Goal: Navigation & Orientation: Find specific page/section

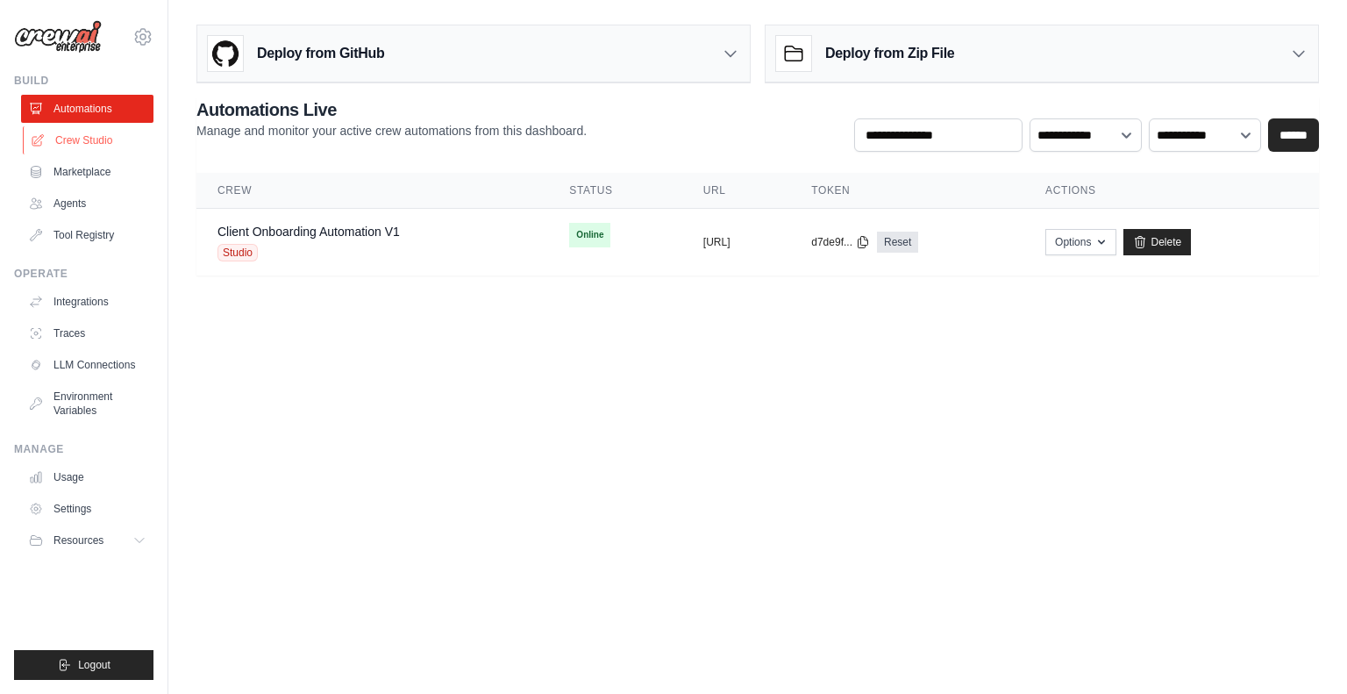
click at [68, 146] on link "Crew Studio" at bounding box center [89, 140] width 132 height 28
